Goal: Task Accomplishment & Management: Use online tool/utility

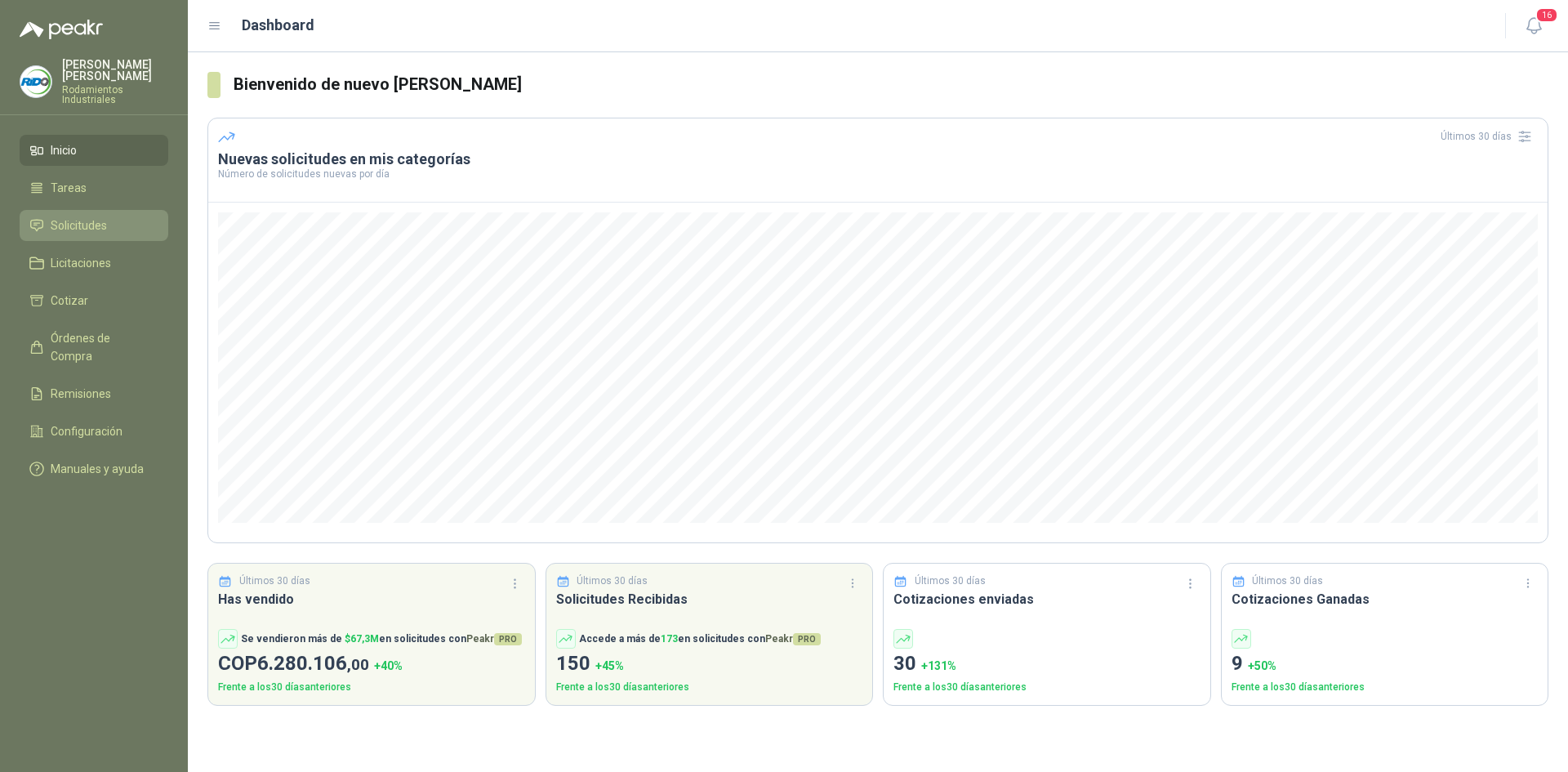
click at [132, 217] on li "Solicitudes" at bounding box center [94, 225] width 129 height 18
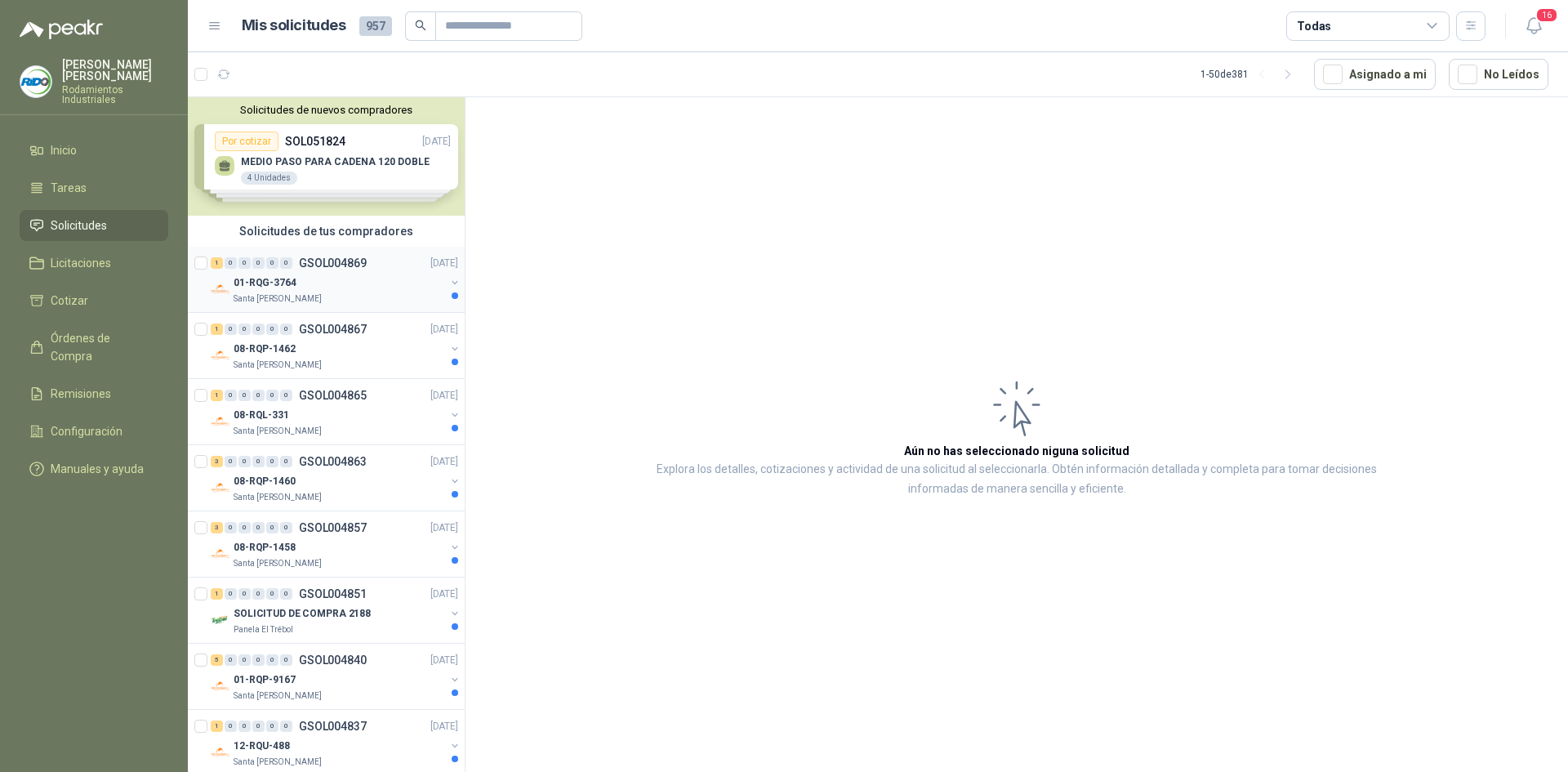
click at [376, 286] on div "01-RQG-3764" at bounding box center [339, 282] width 211 height 20
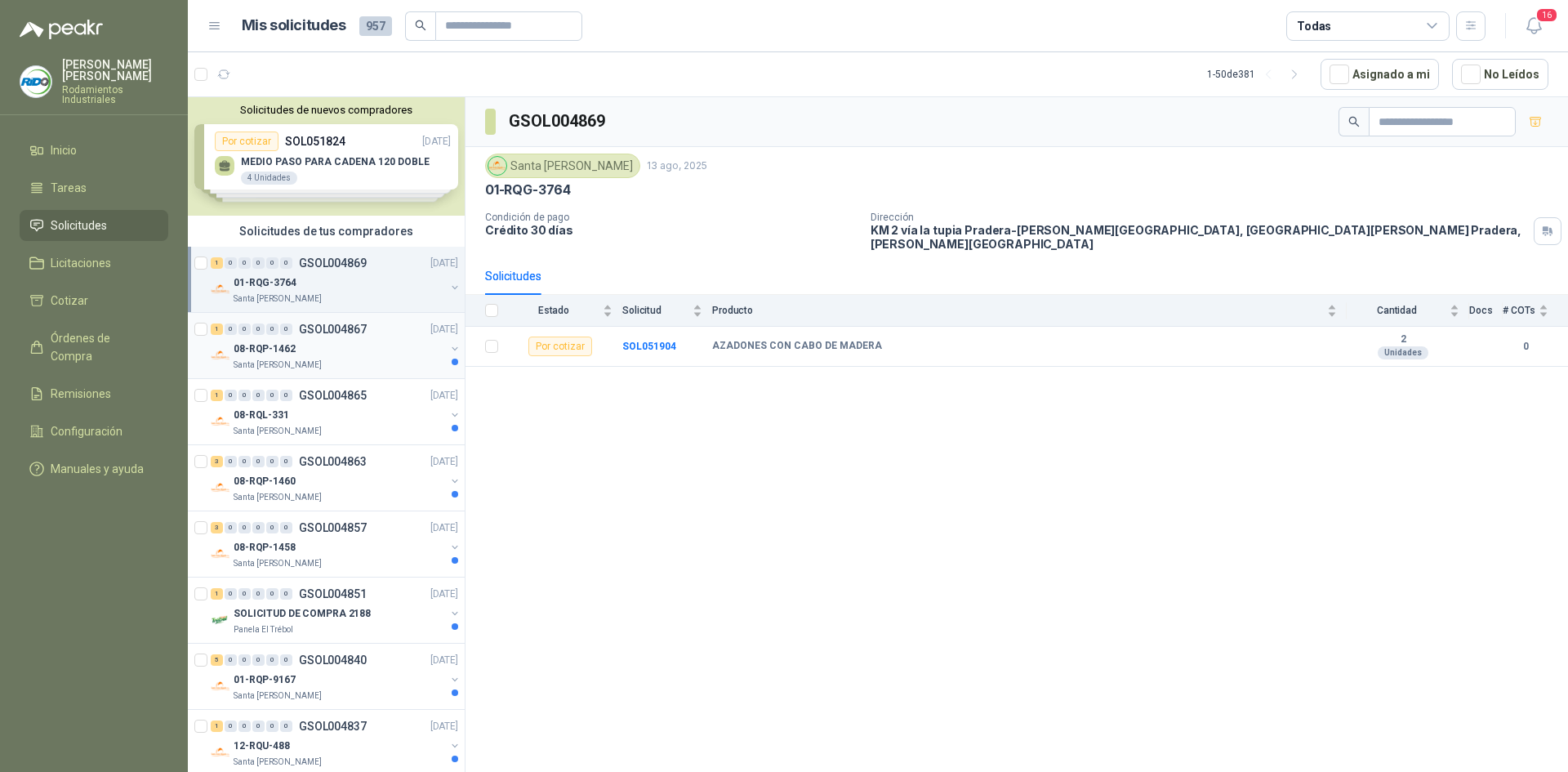
click at [282, 346] on p "08-RQP-1462" at bounding box center [264, 349] width 62 height 16
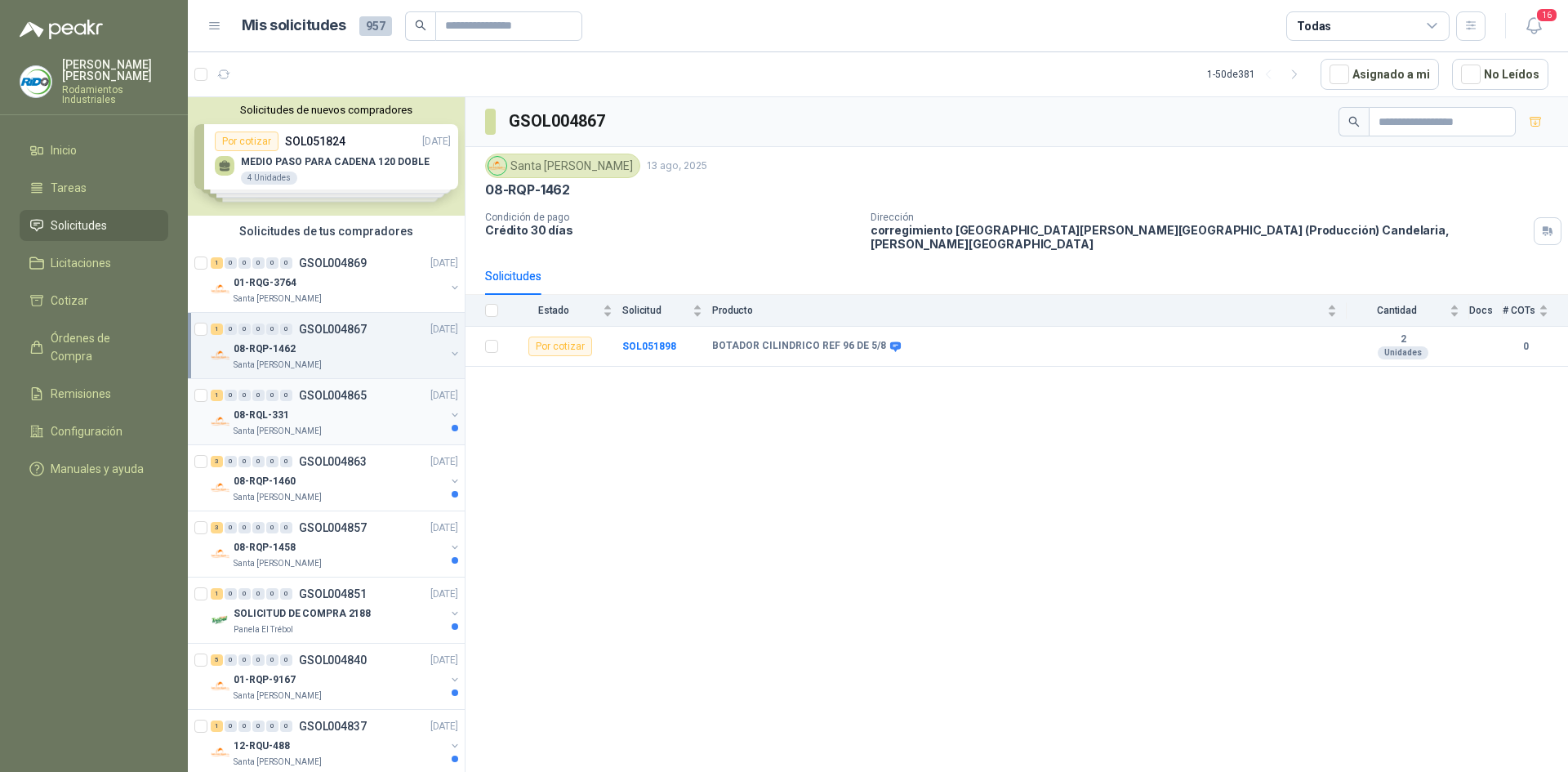
click at [311, 419] on div "08-RQL-331" at bounding box center [339, 415] width 211 height 20
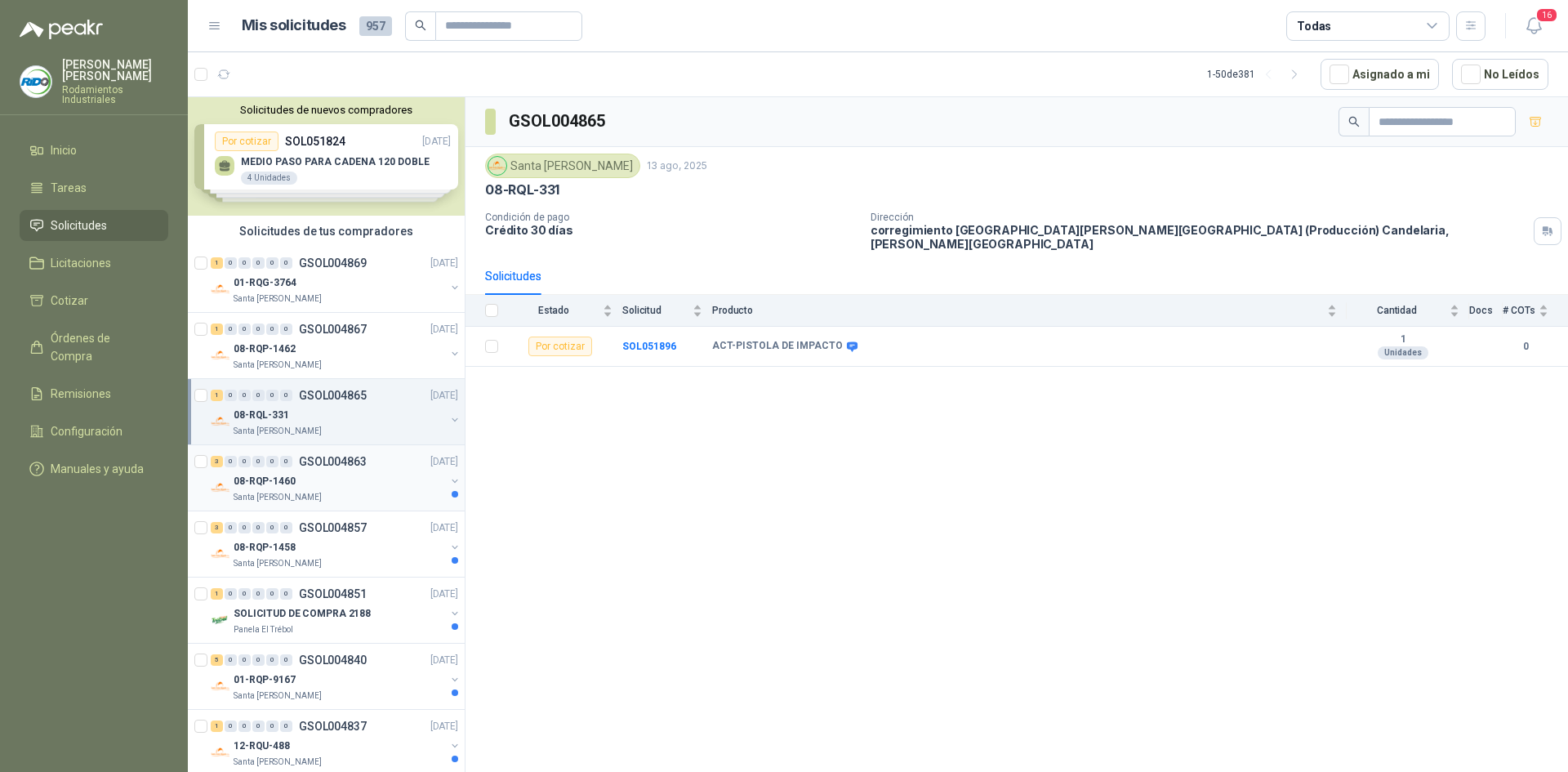
click at [332, 470] on div "3 0 0 0 0 0 GSOL004863 [DATE]" at bounding box center [336, 462] width 251 height 20
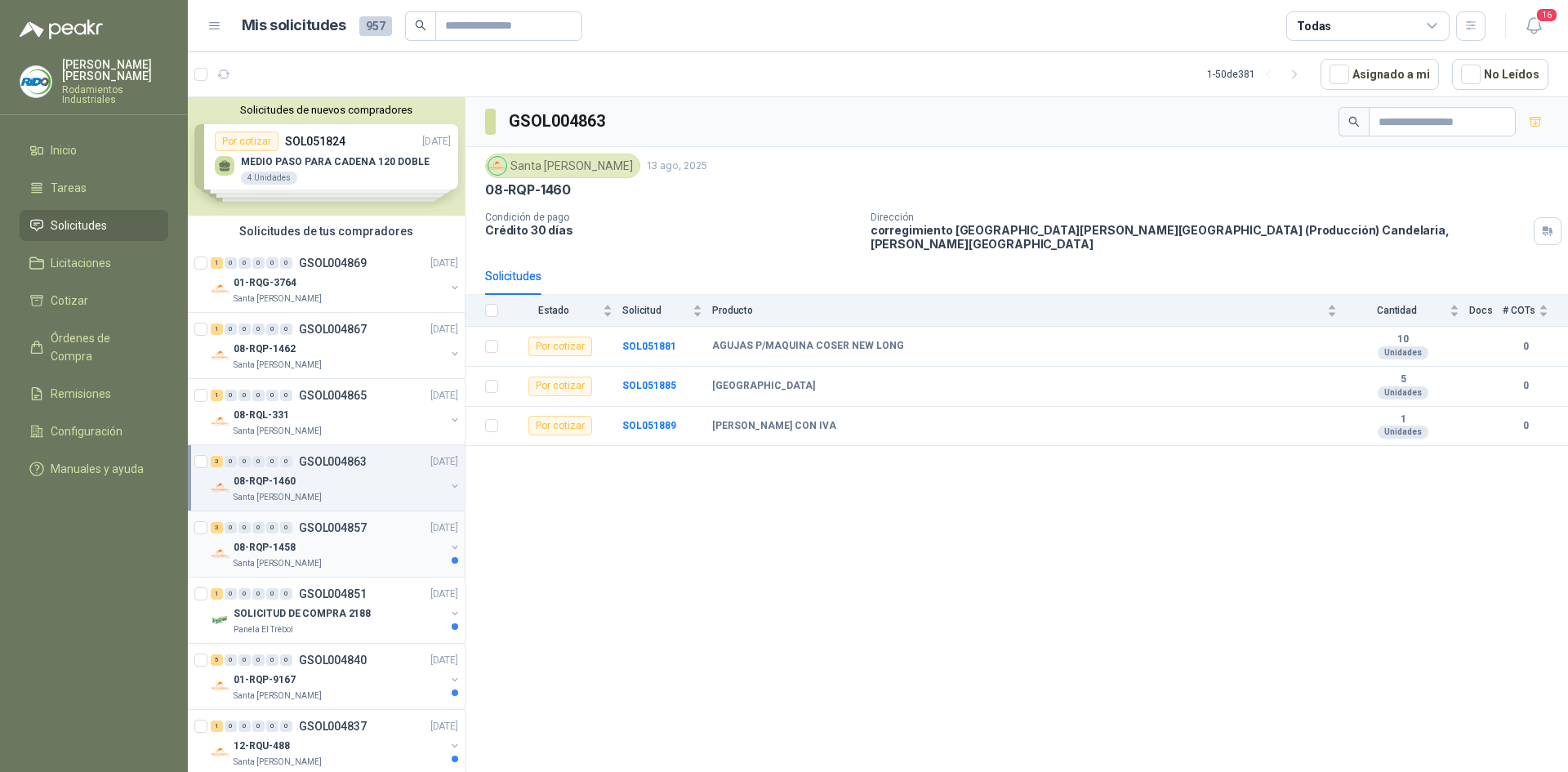
click at [344, 547] on div "08-RQP-1458" at bounding box center [339, 547] width 211 height 20
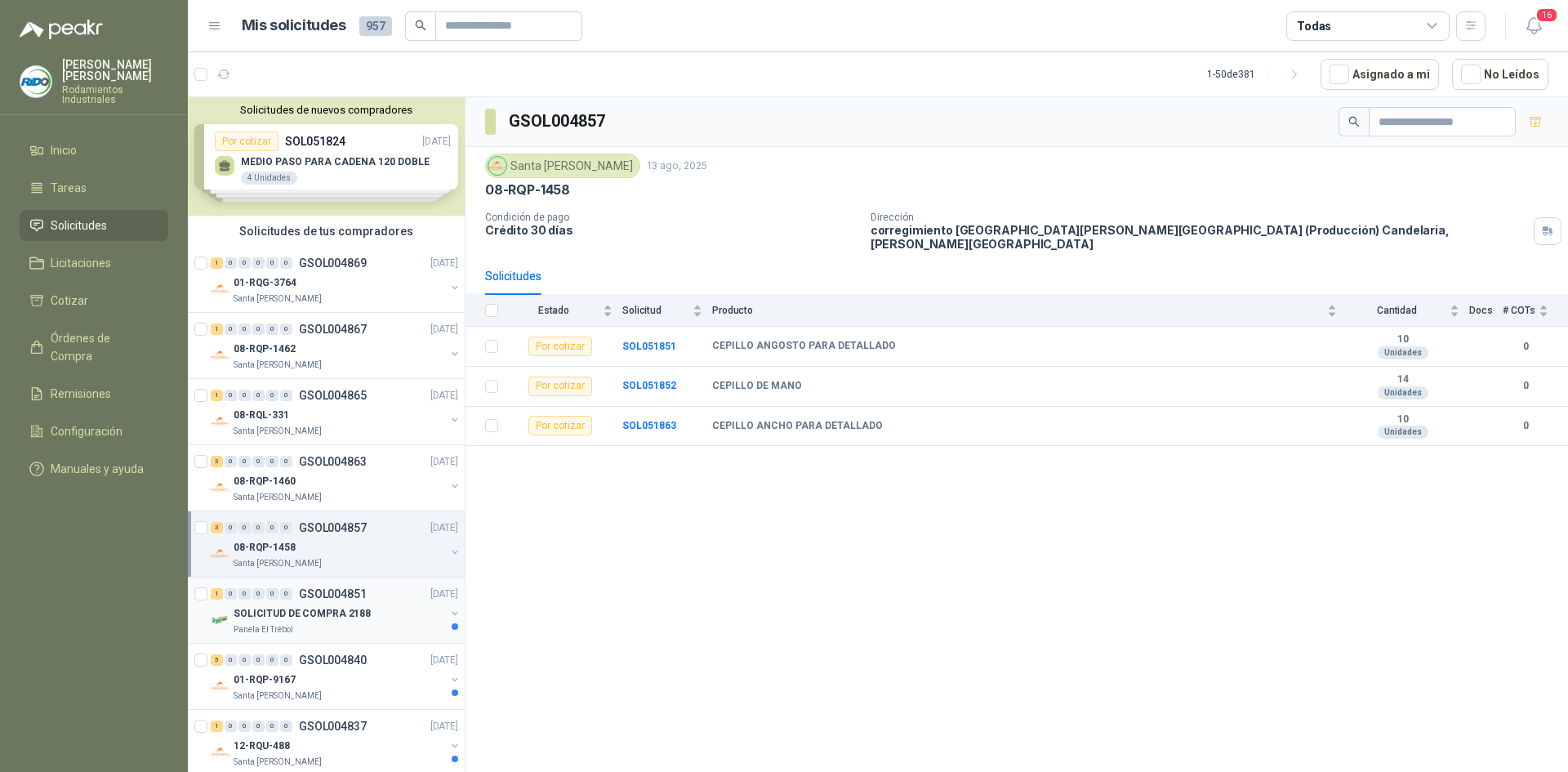
click at [347, 613] on p "SOLICITUD DE COMPRA 2188" at bounding box center [302, 614] width 137 height 16
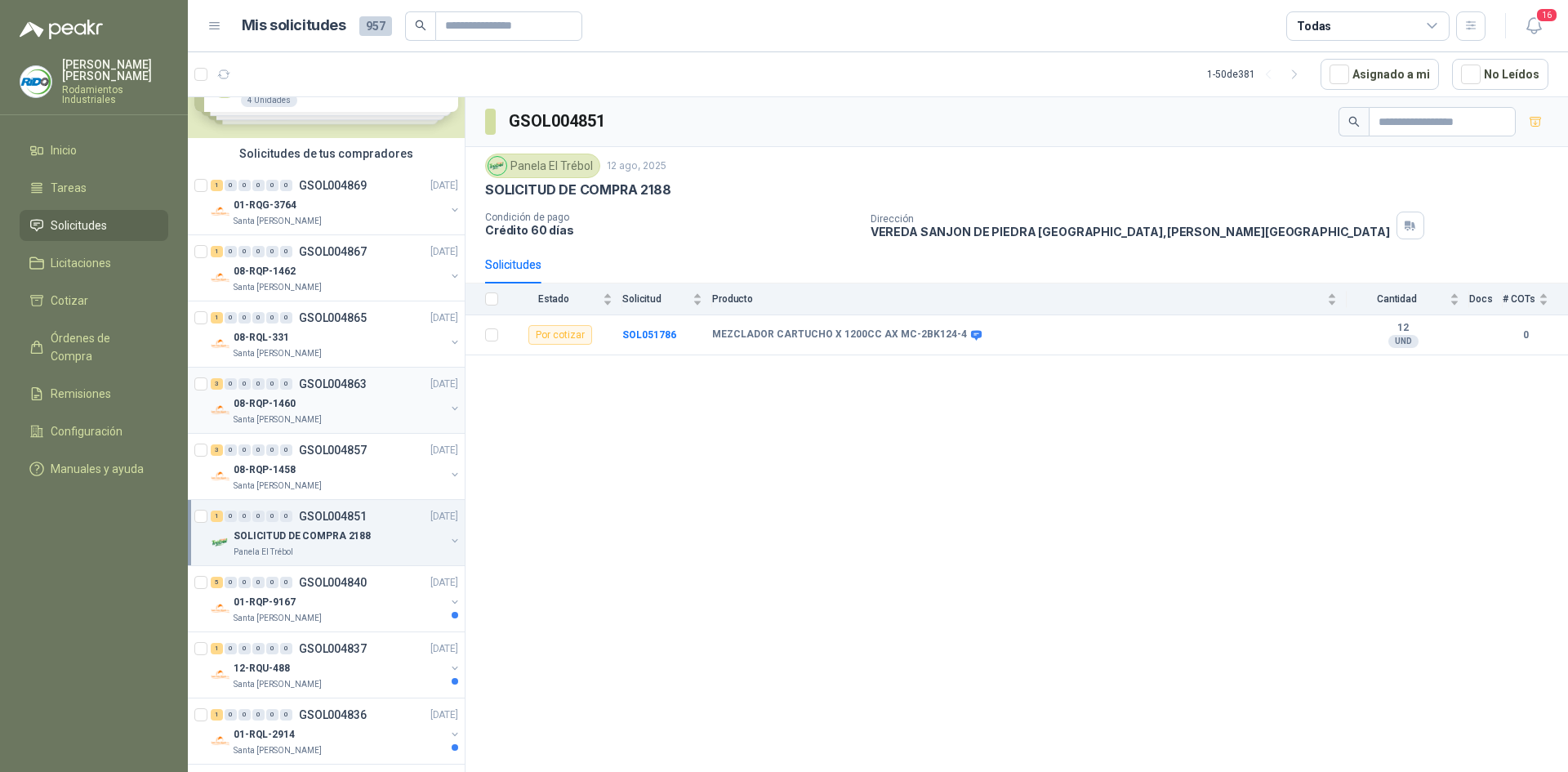
scroll to position [82, 0]
click at [383, 594] on div "01-RQP-9167" at bounding box center [339, 598] width 211 height 20
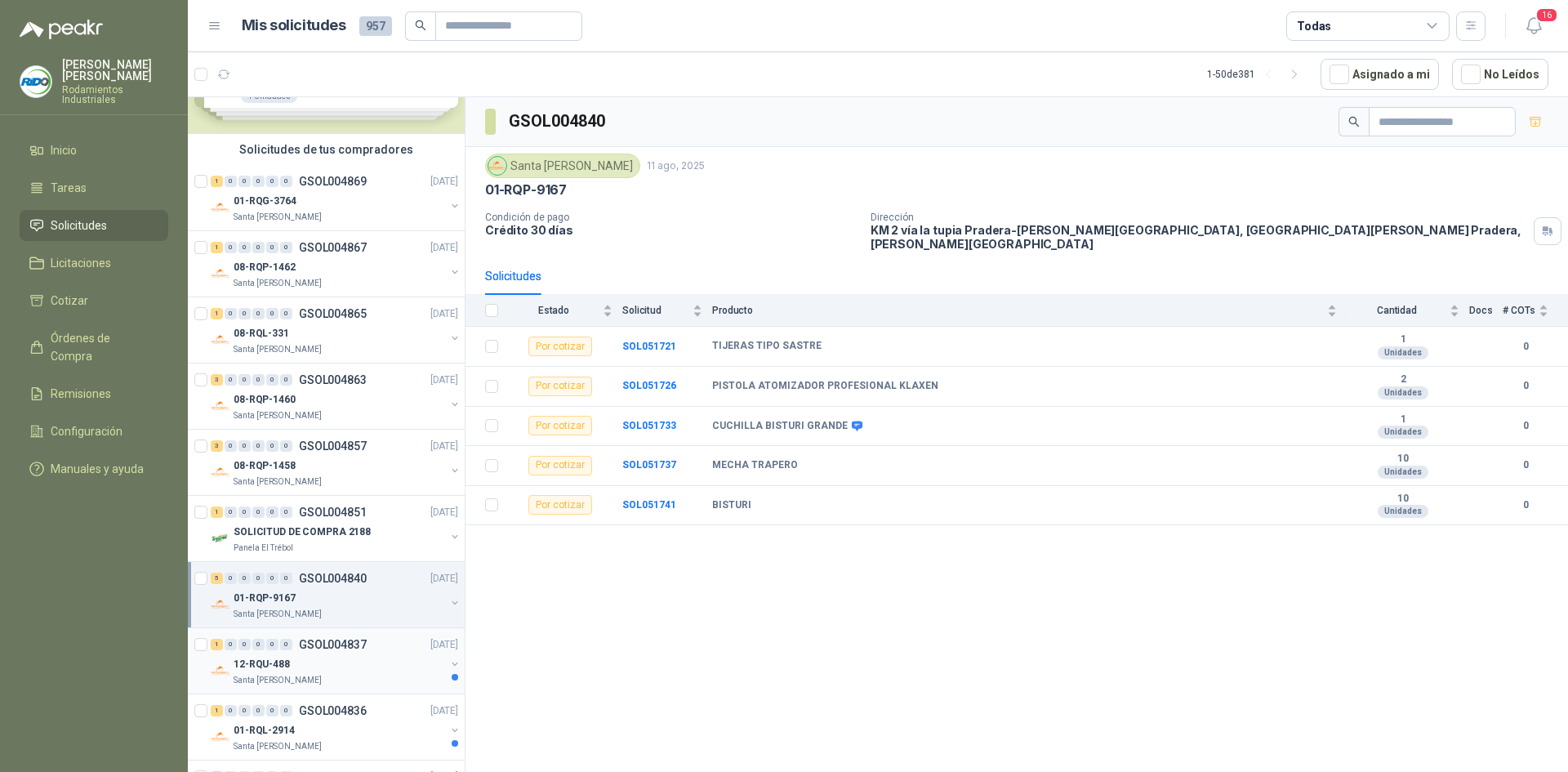
click at [336, 660] on div "12-RQU-488" at bounding box center [339, 664] width 211 height 20
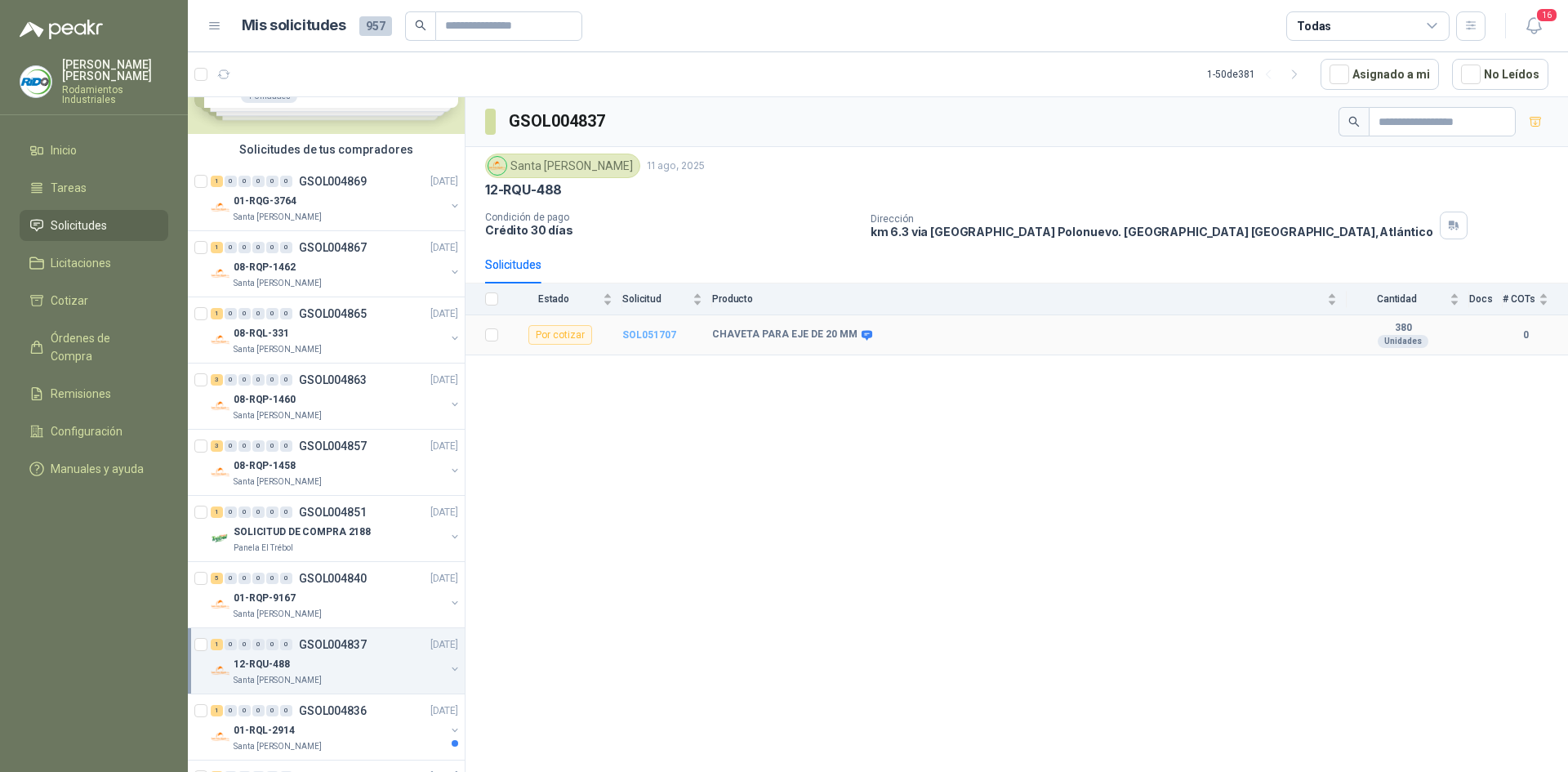
click at [627, 337] on b "SOL051707" at bounding box center [649, 335] width 54 height 12
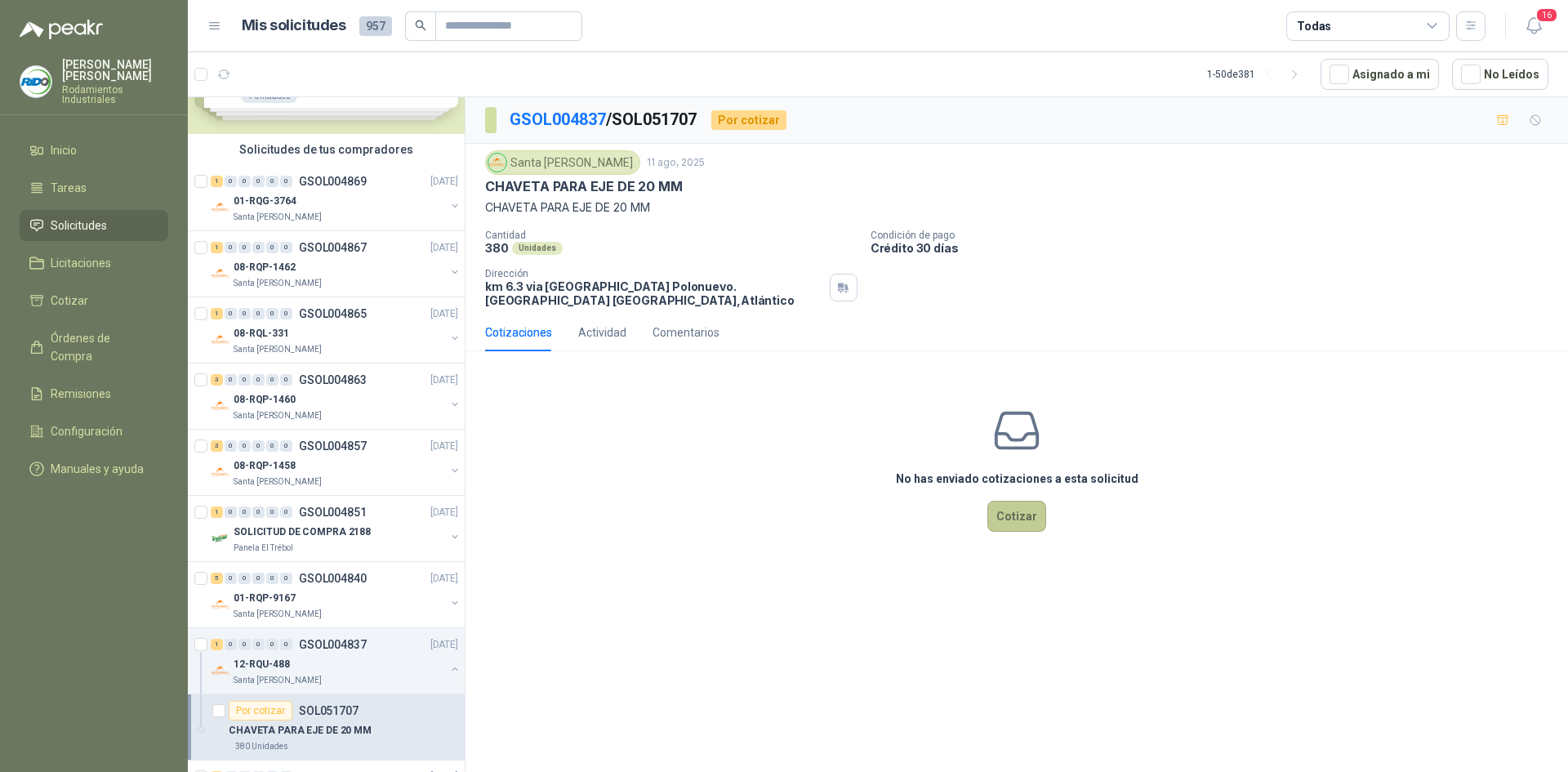
click at [1039, 522] on button "Cotizar" at bounding box center [1016, 515] width 59 height 31
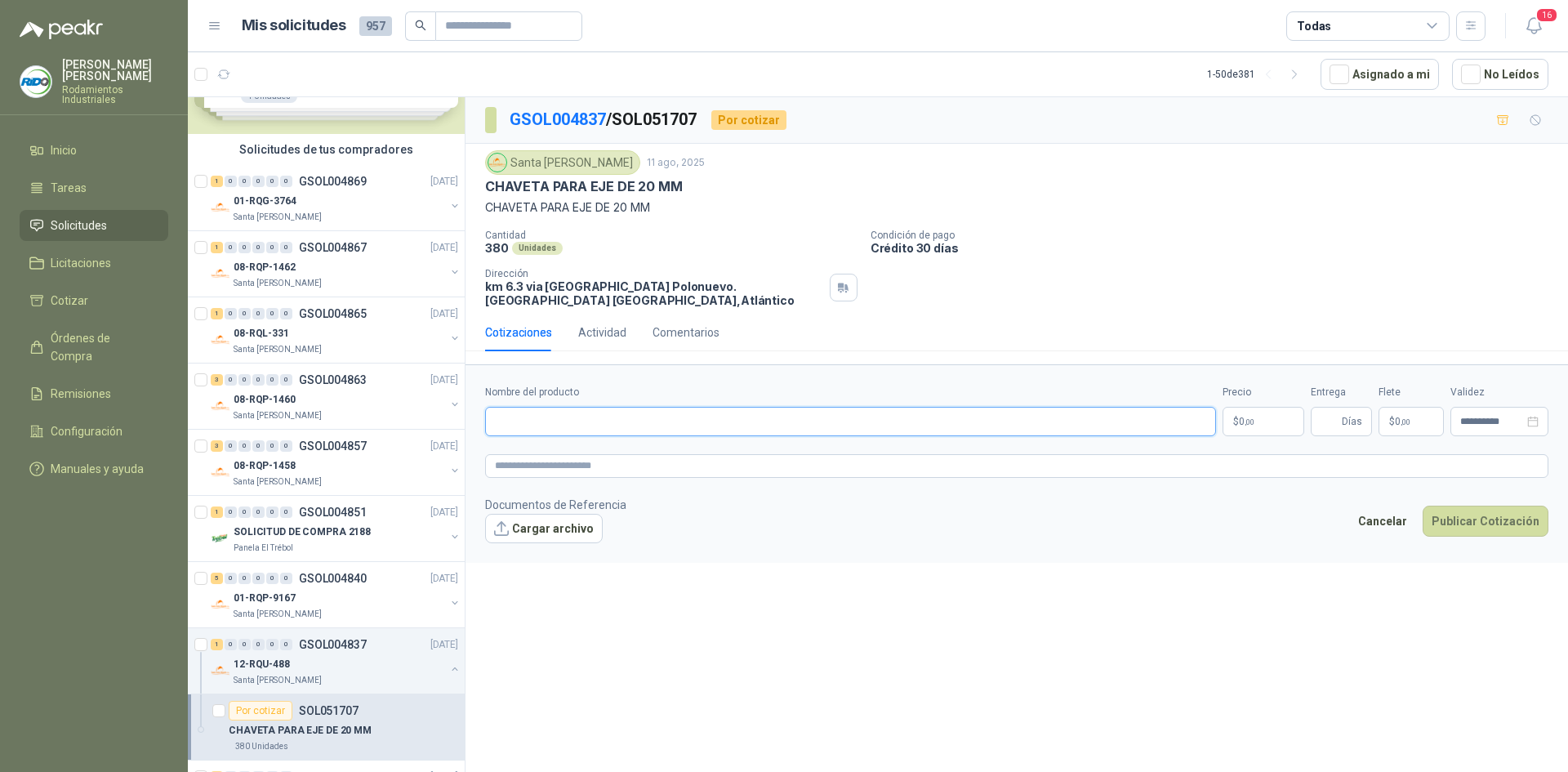
click at [695, 430] on input "Nombre del producto" at bounding box center [851, 422] width 731 height 30
click at [1232, 416] on p "$ 0 ,00" at bounding box center [1263, 422] width 82 height 30
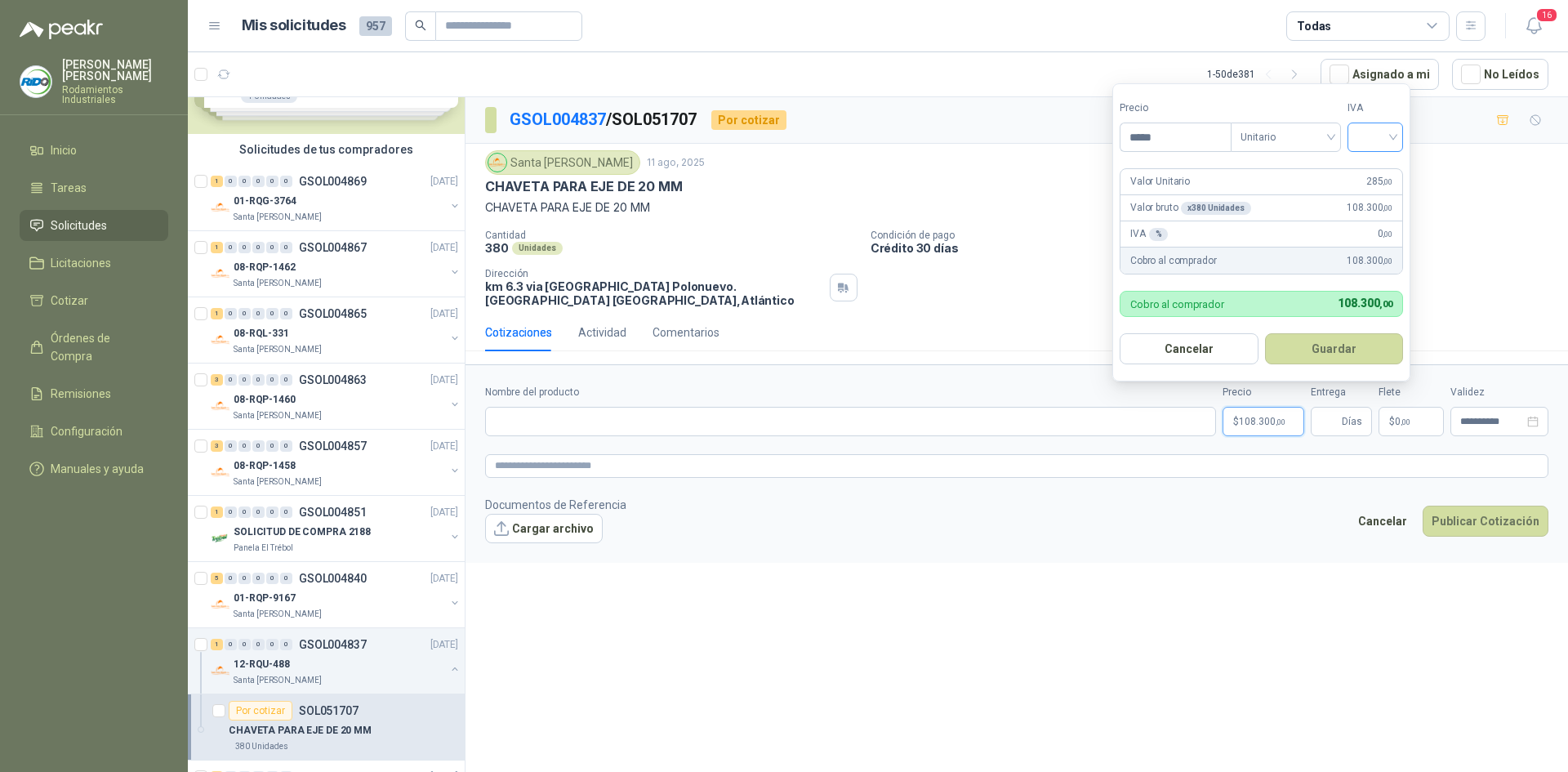
type input "*****"
click at [1388, 126] on input "search" at bounding box center [1375, 135] width 36 height 25
click at [1387, 169] on div "19%" at bounding box center [1379, 171] width 31 height 18
click at [1357, 346] on button "Guardar" at bounding box center [1336, 348] width 140 height 31
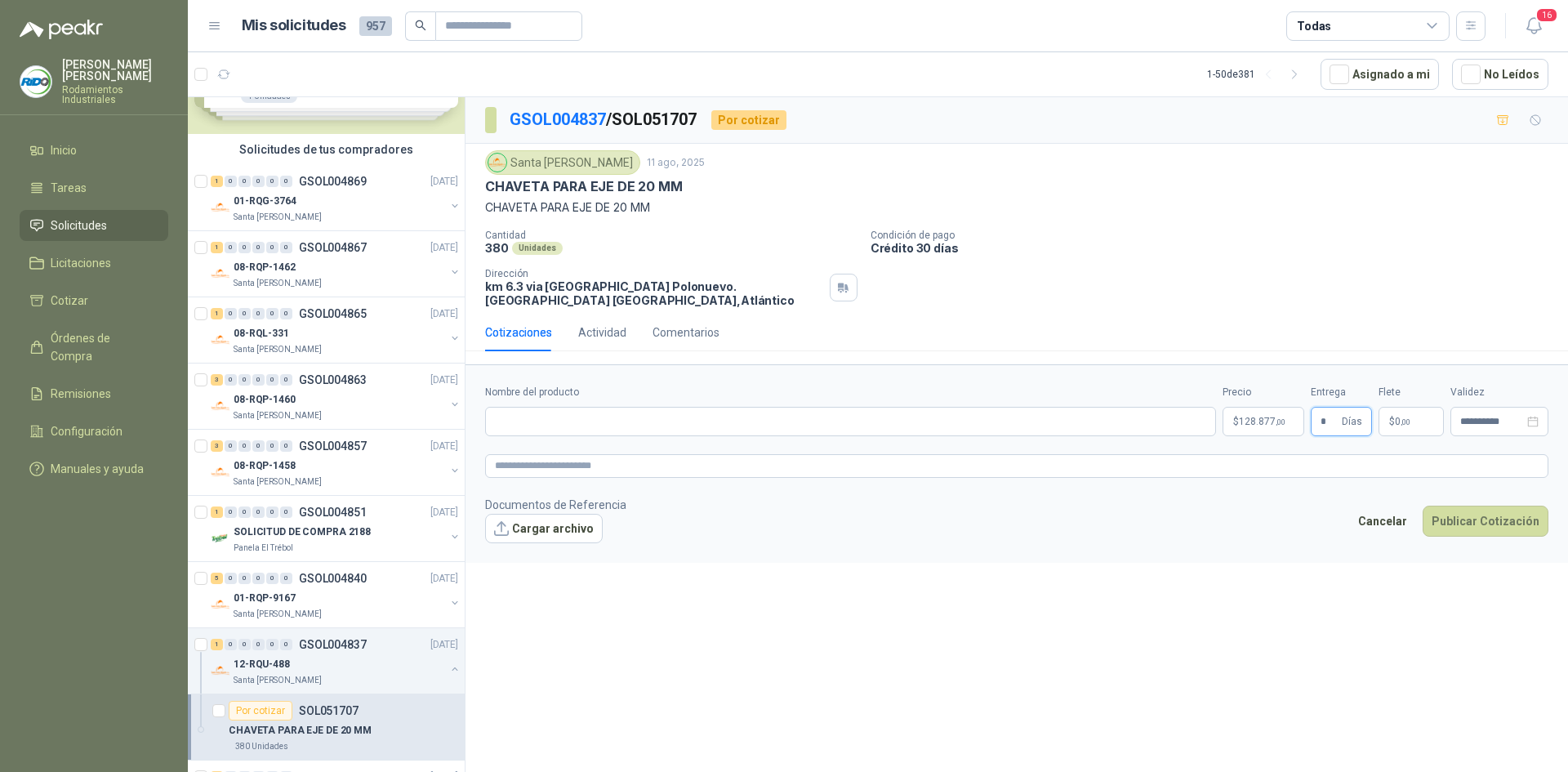
type input "*"
click at [1327, 280] on div "Cantidad 380 Unidades Condición de pago Crédito 30 días Dirección km 6.3 via ca…" at bounding box center [1016, 269] width 1063 height 78
click at [1413, 428] on p "$ 0 ,00" at bounding box center [1411, 422] width 65 height 30
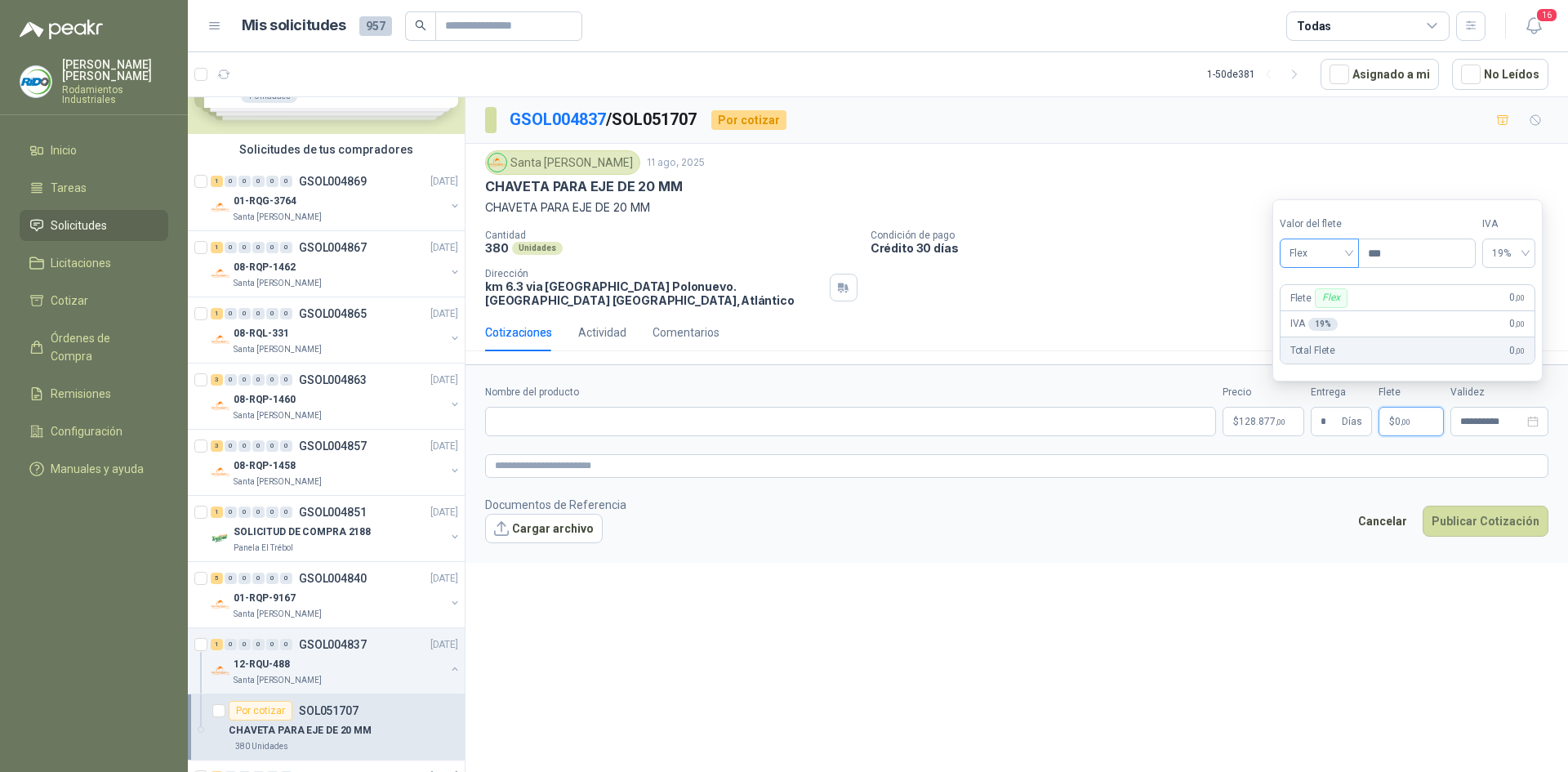
click at [1322, 249] on span "Flex" at bounding box center [1319, 253] width 59 height 25
click at [1336, 310] on div "Incluido" at bounding box center [1320, 314] width 56 height 18
click at [964, 415] on input "Nombre del producto" at bounding box center [851, 422] width 731 height 30
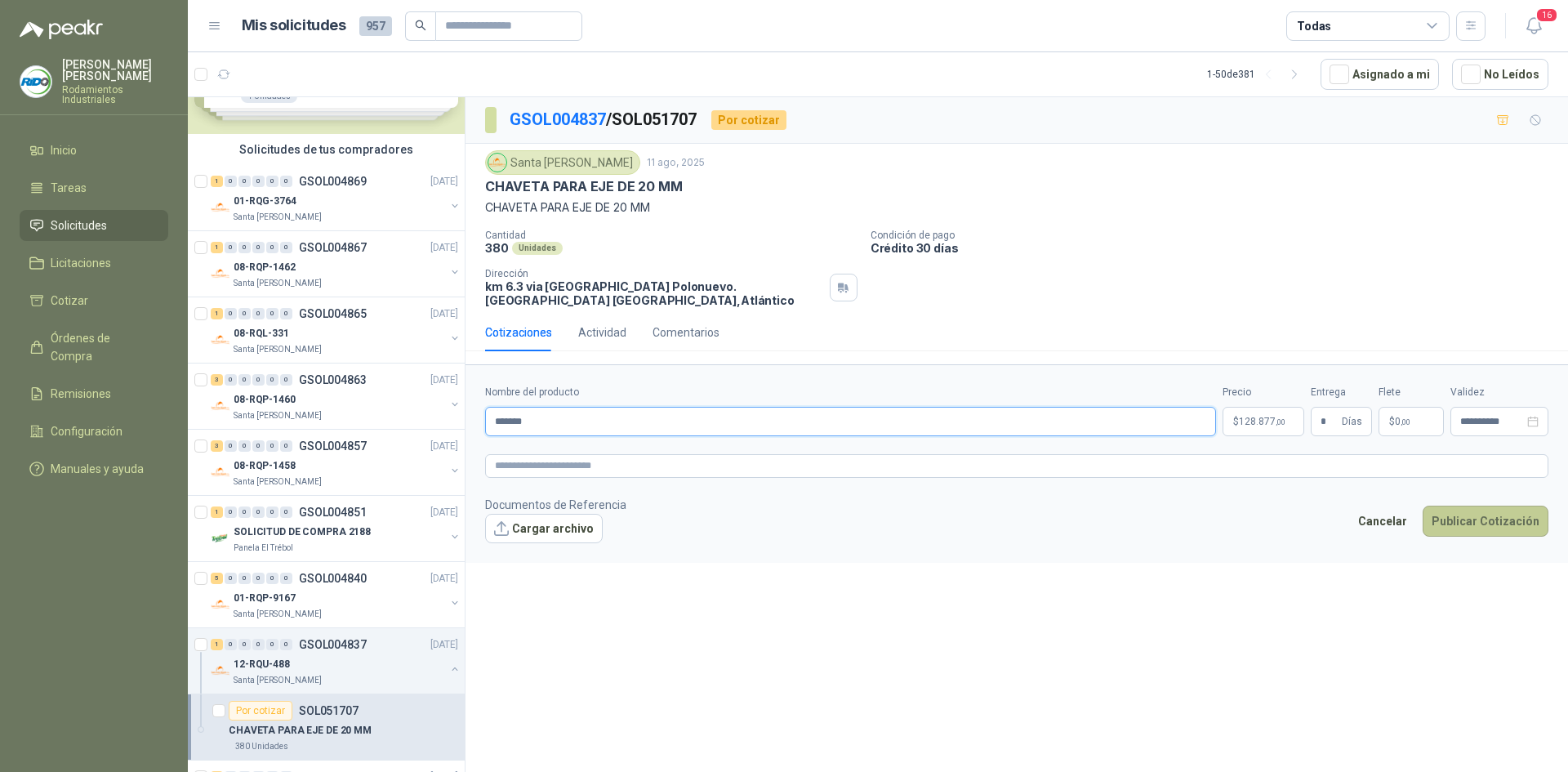
type input "*******"
click at [1508, 523] on button "Publicar Cotización" at bounding box center [1484, 520] width 125 height 31
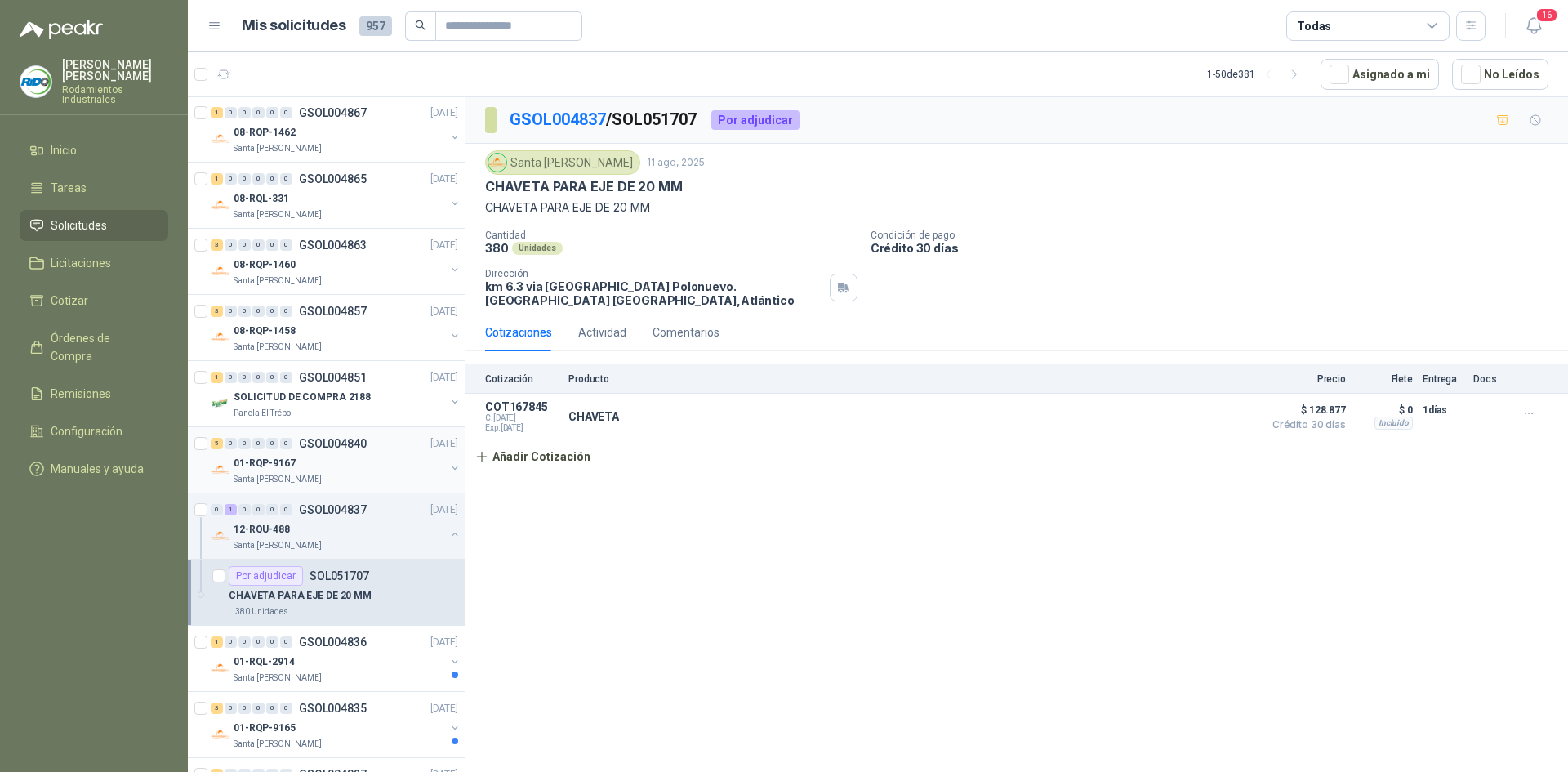
scroll to position [245, 0]
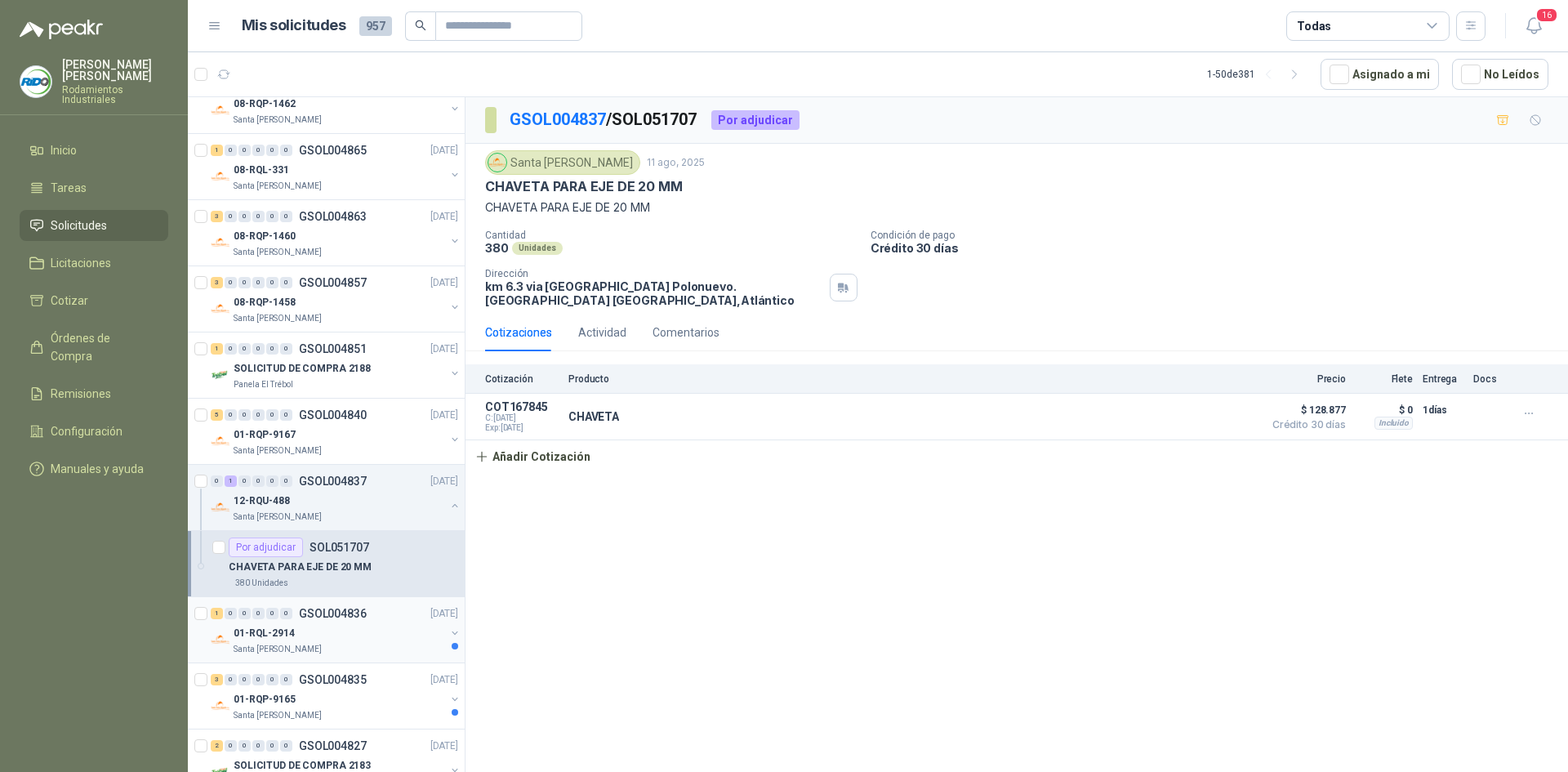
click at [352, 628] on div "01-RQL-2914" at bounding box center [339, 633] width 211 height 20
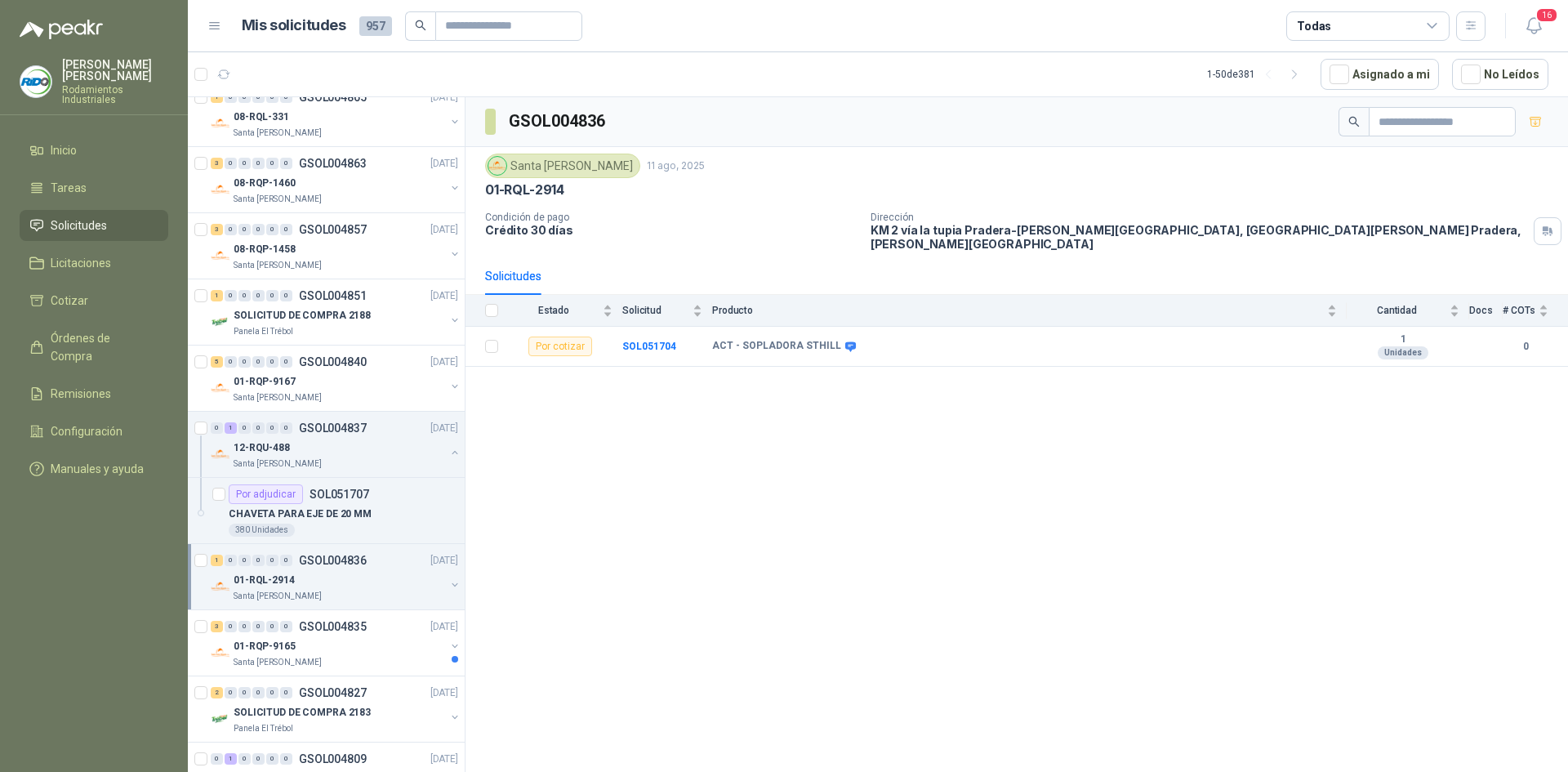
scroll to position [327, 0]
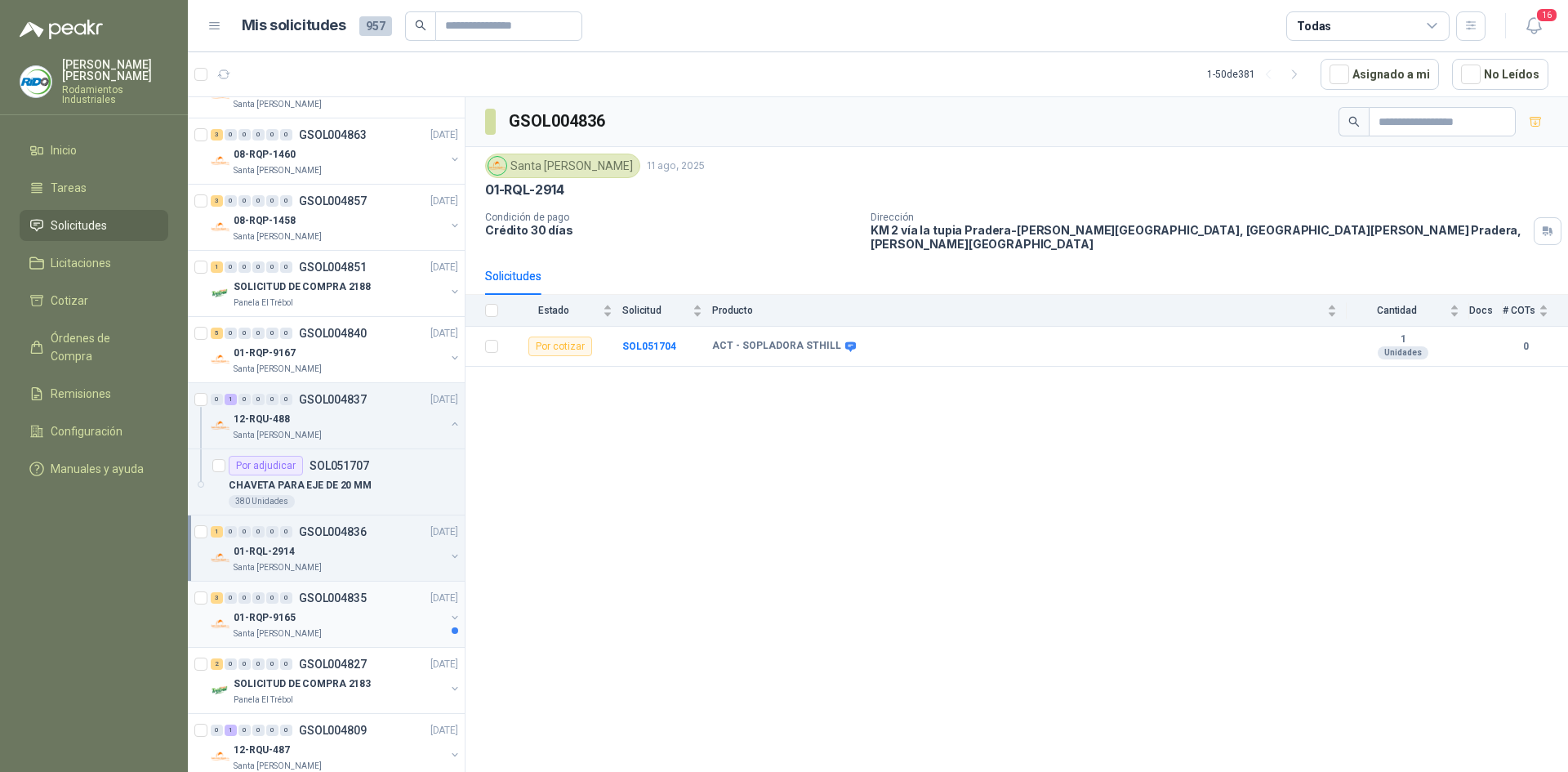
click at [354, 613] on div "01-RQP-9165" at bounding box center [339, 618] width 211 height 20
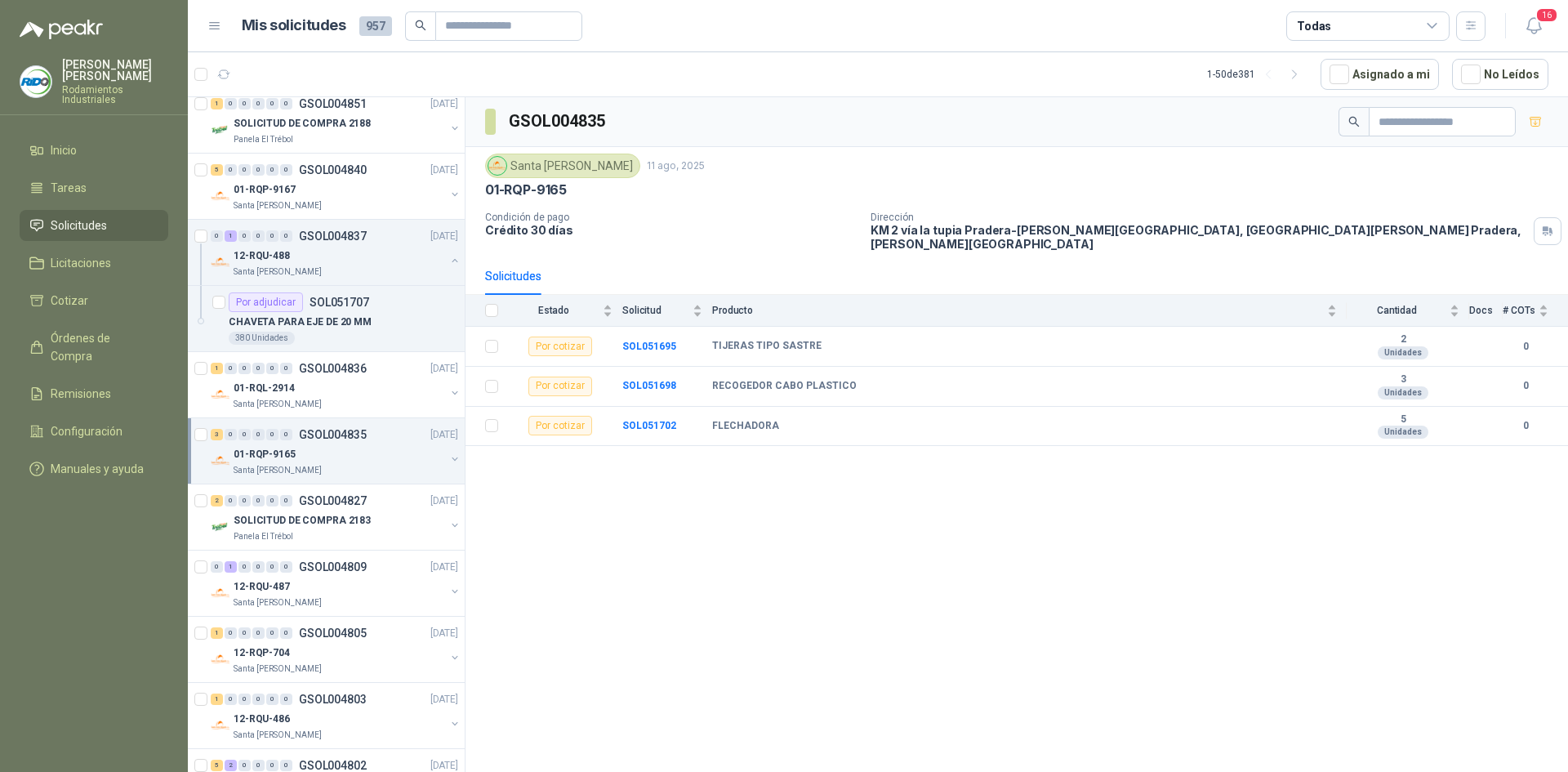
scroll to position [572, 0]
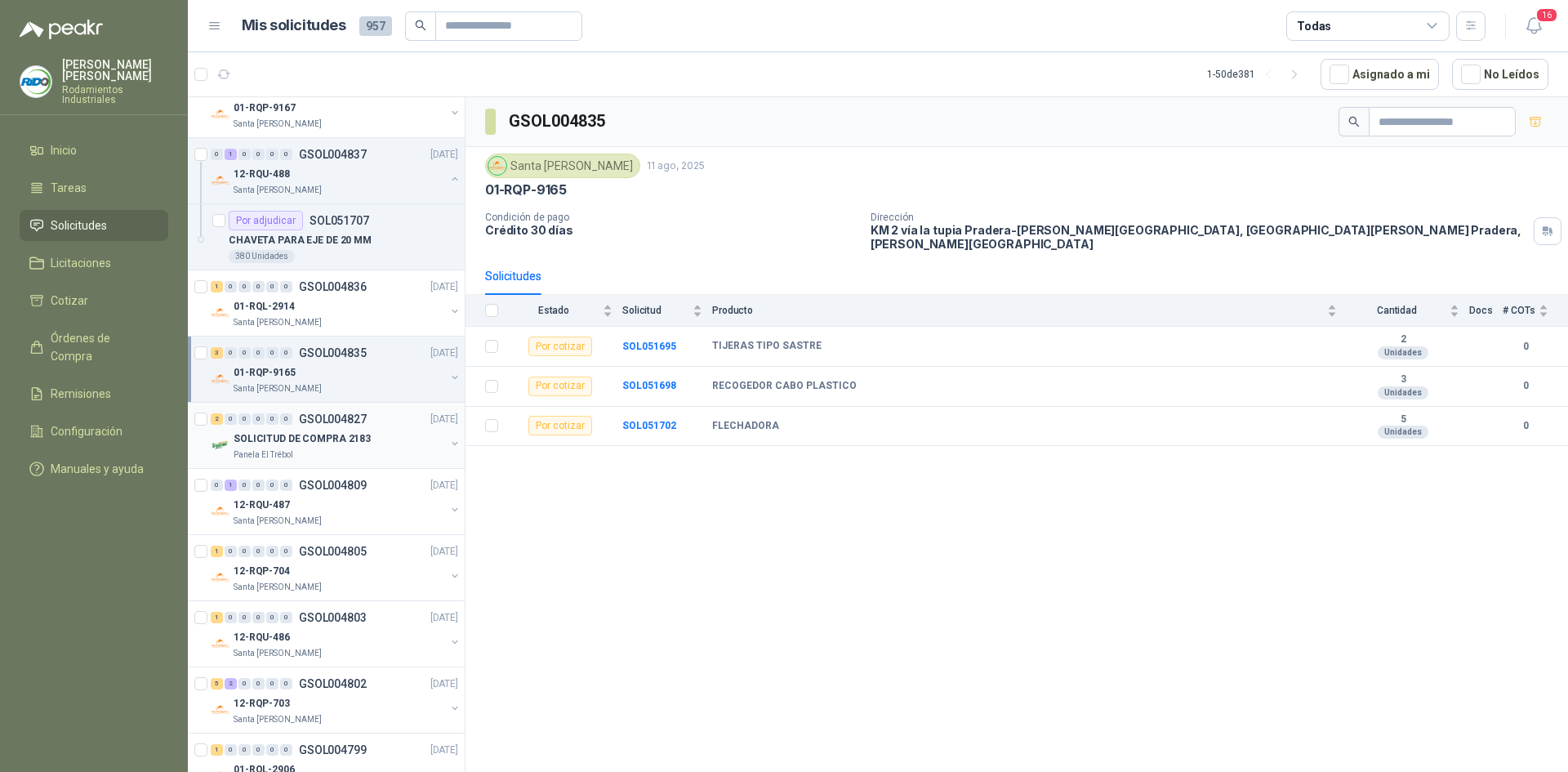
click at [361, 428] on div "2 0 0 0 0 0 GSOL004827 [DATE]" at bounding box center [336, 420] width 251 height 20
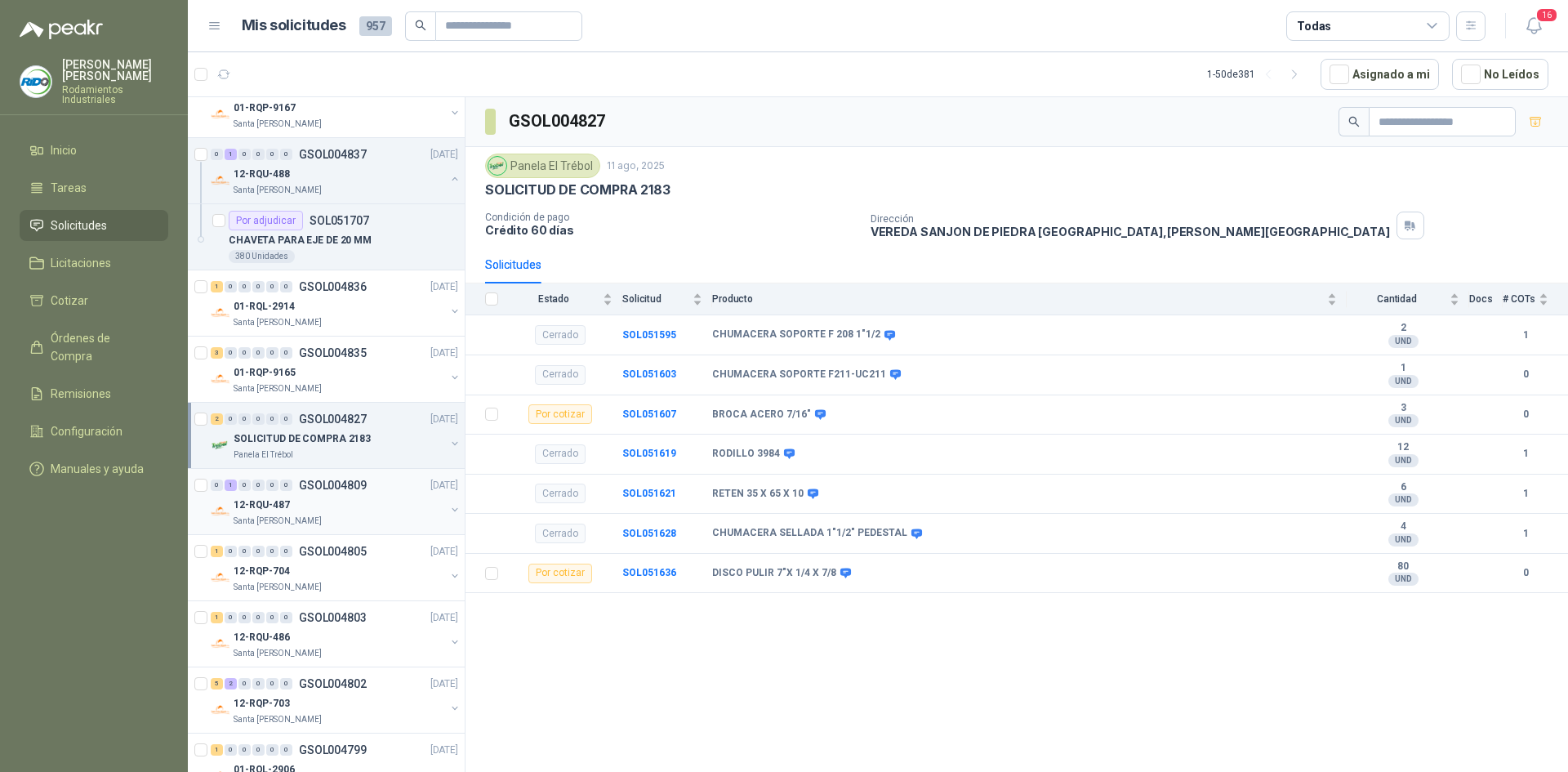
click at [316, 509] on div "12-RQU-487" at bounding box center [339, 504] width 211 height 20
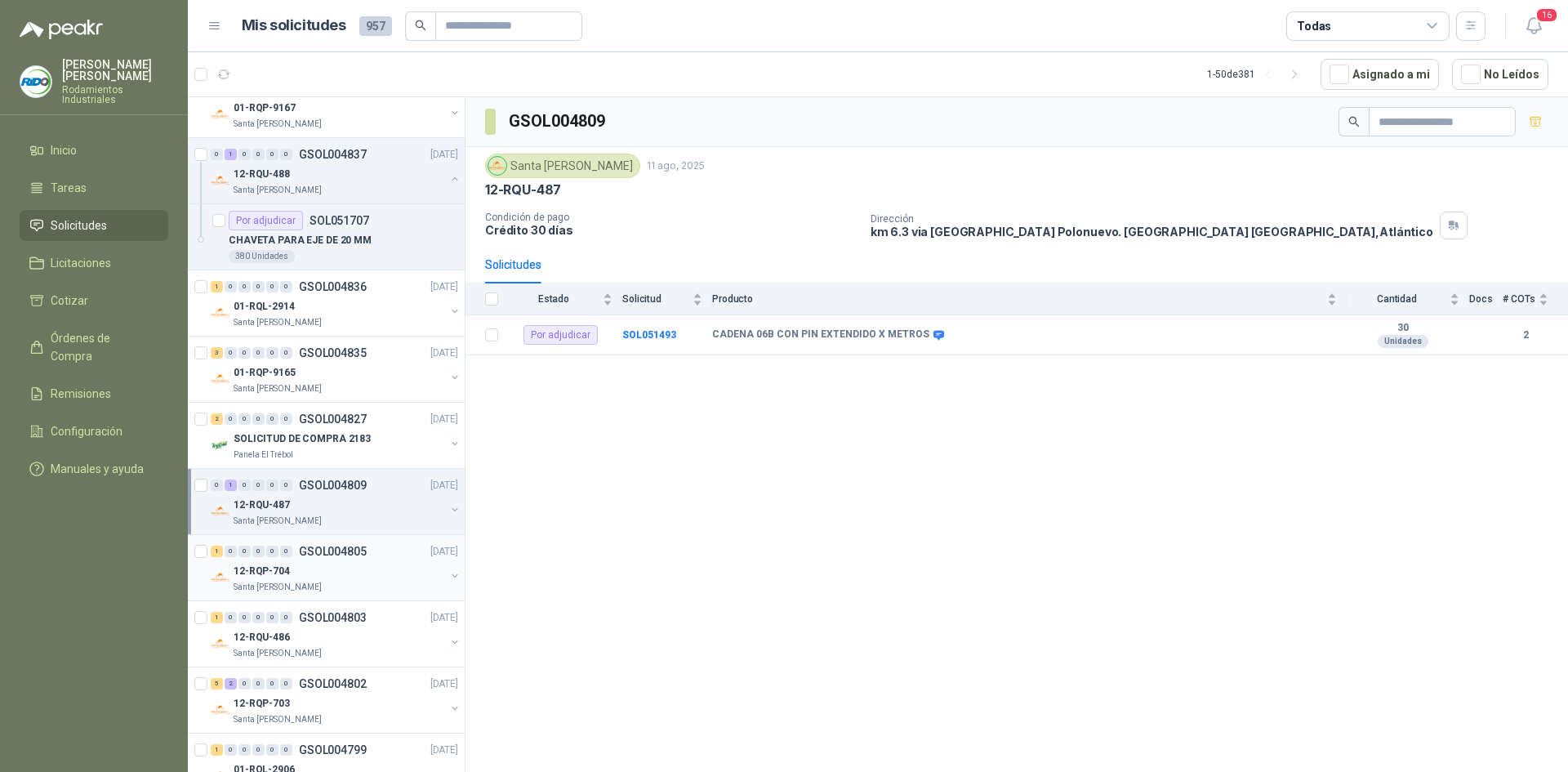
click at [322, 565] on div "12-RQP-704" at bounding box center [339, 571] width 211 height 20
